Goal: Navigation & Orientation: Find specific page/section

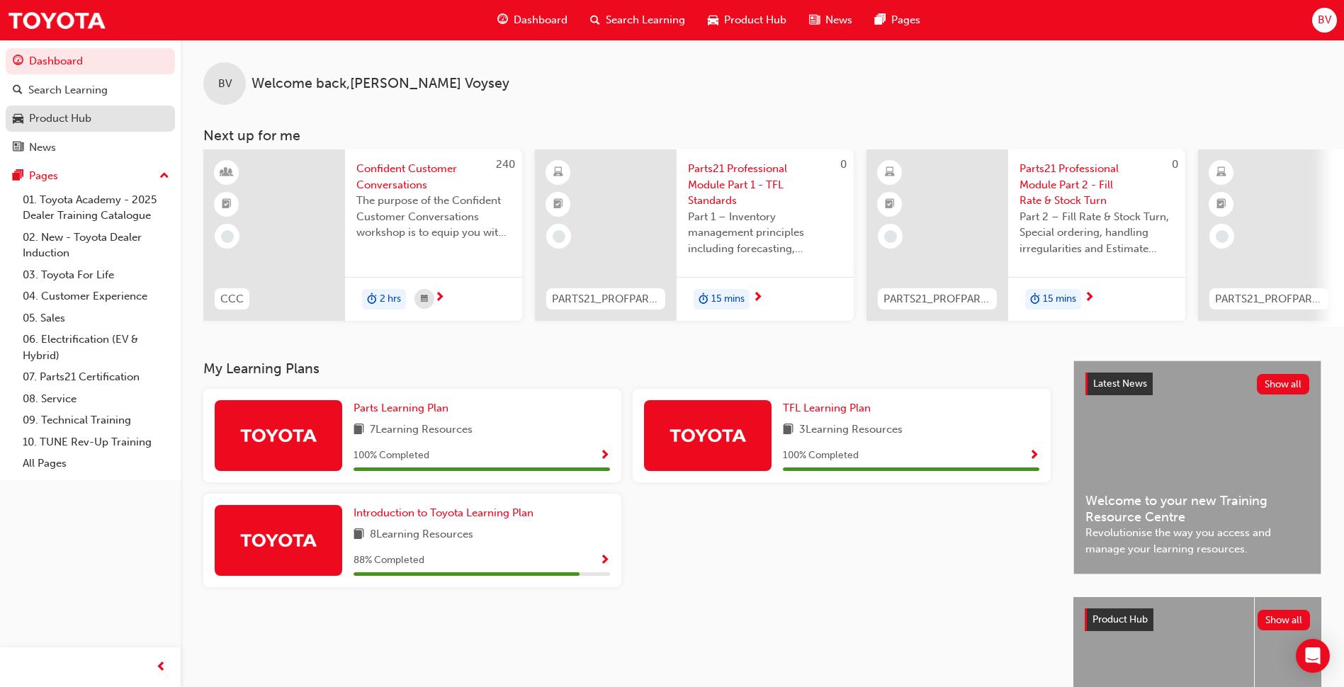
click at [75, 120] on div "Product Hub" at bounding box center [60, 118] width 62 height 16
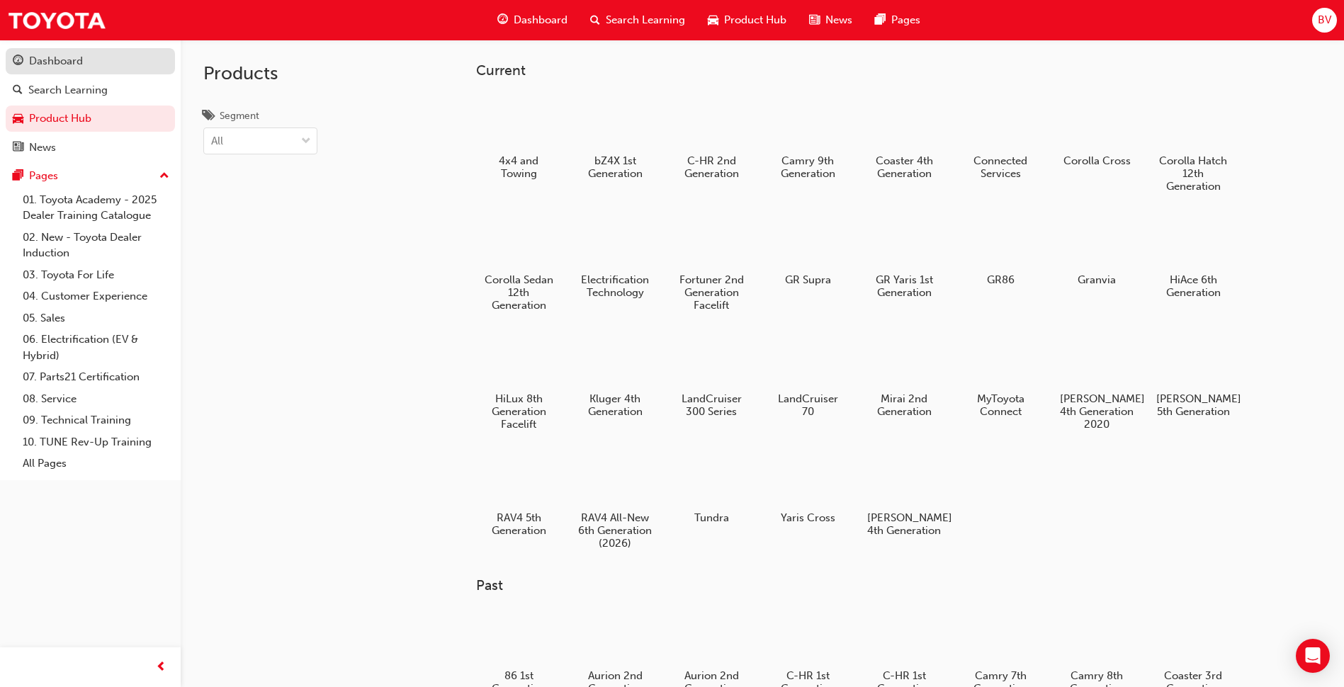
click at [108, 69] on div "Dashboard" at bounding box center [90, 61] width 155 height 18
